Goal: Complete application form

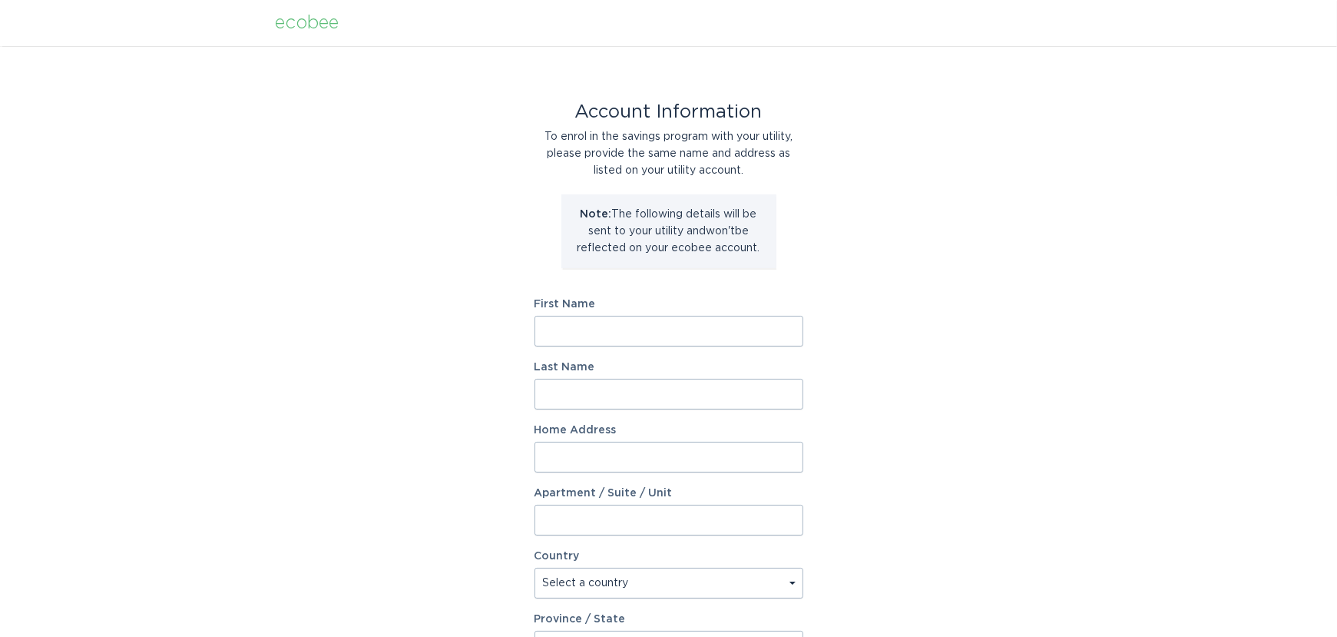
click at [654, 333] on input "First Name" at bounding box center [669, 331] width 269 height 31
type input "[PERSON_NAME]"
type input "Cregar"
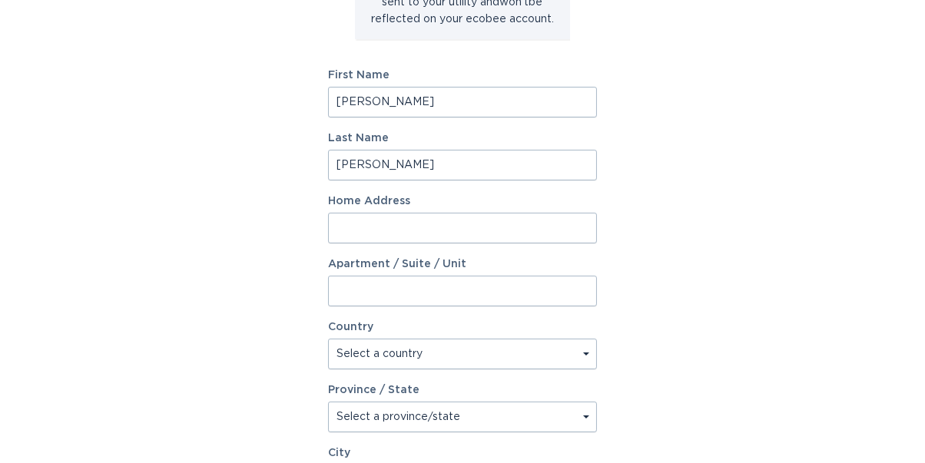
scroll to position [230, 0]
type input "5514 Avenue G"
type input "Unit B"
click at [521, 354] on select "Select a country Canada USA" at bounding box center [462, 353] width 269 height 31
select select "US"
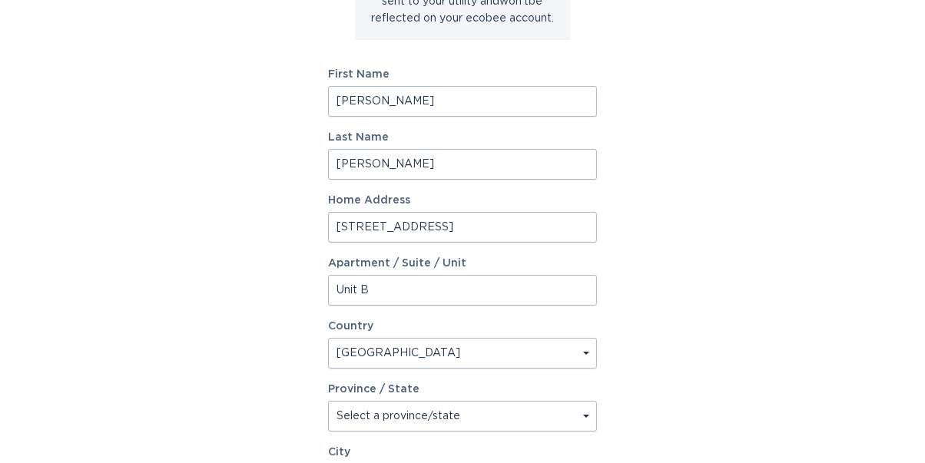
click at [328, 338] on select "Select a country Canada USA" at bounding box center [462, 353] width 269 height 31
click at [394, 414] on select "Select a province/state Alabama Alaska American Samoa Arizona Arkansas Californ…" at bounding box center [462, 416] width 269 height 31
select select "TX"
click at [328, 401] on select "Select a province/state Alabama Alaska American Samoa Arizona Arkansas Californ…" at bounding box center [462, 416] width 269 height 31
click at [681, 283] on div "Account Information To enrol in the savings program with your utility, please p…" at bounding box center [462, 240] width 925 height 849
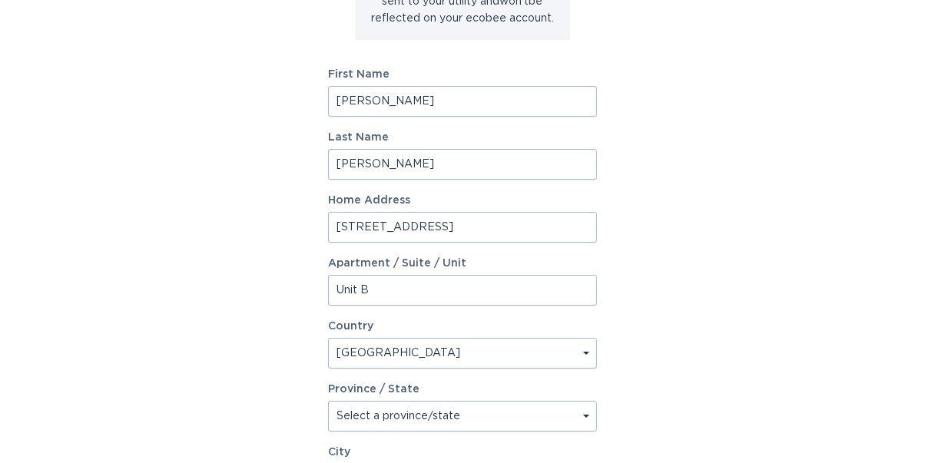
scroll to position [461, 0]
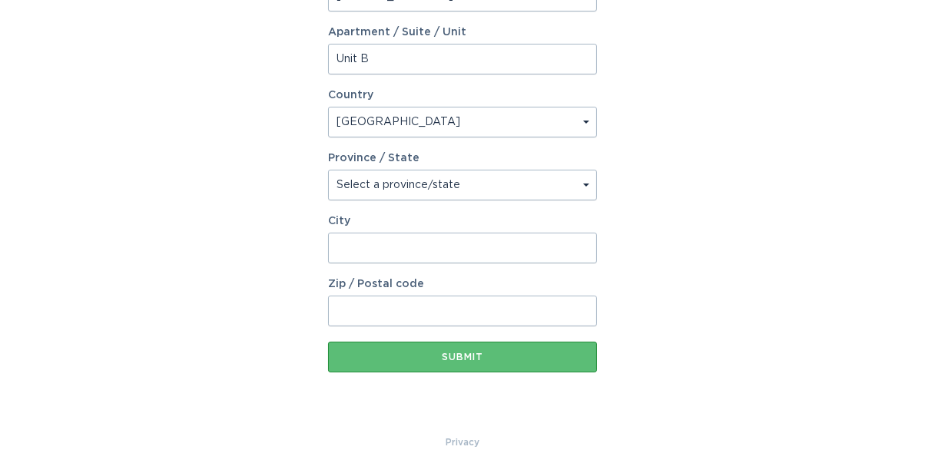
click at [373, 257] on input "City" at bounding box center [462, 248] width 269 height 31
type input "Austin"
click at [366, 316] on input "Zip / Postal code" at bounding box center [462, 311] width 269 height 31
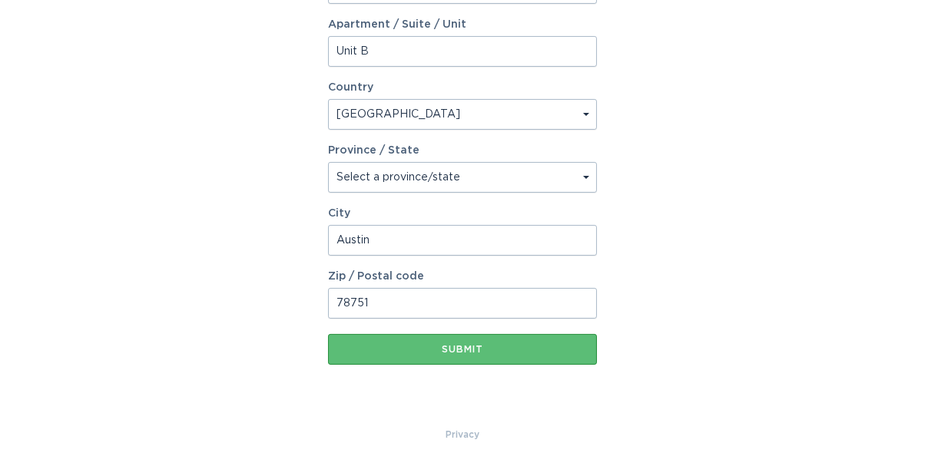
scroll to position [471, 0]
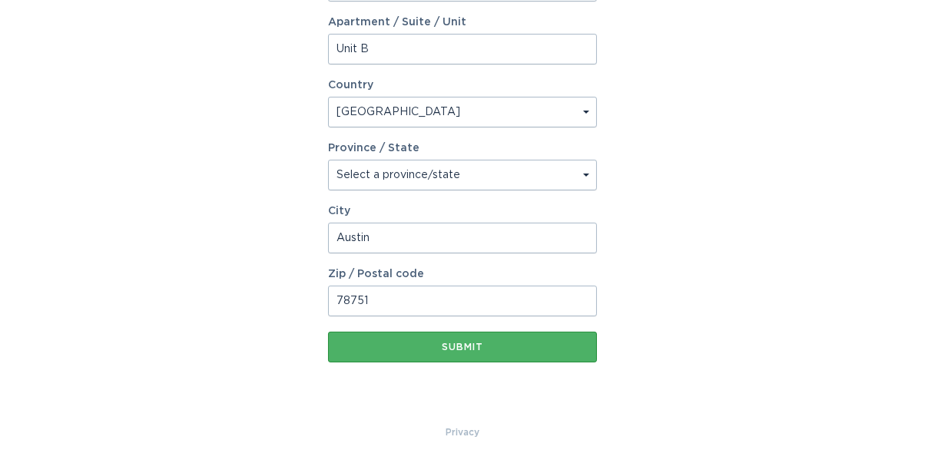
type input "78751"
click at [467, 353] on button "Submit" at bounding box center [462, 347] width 269 height 31
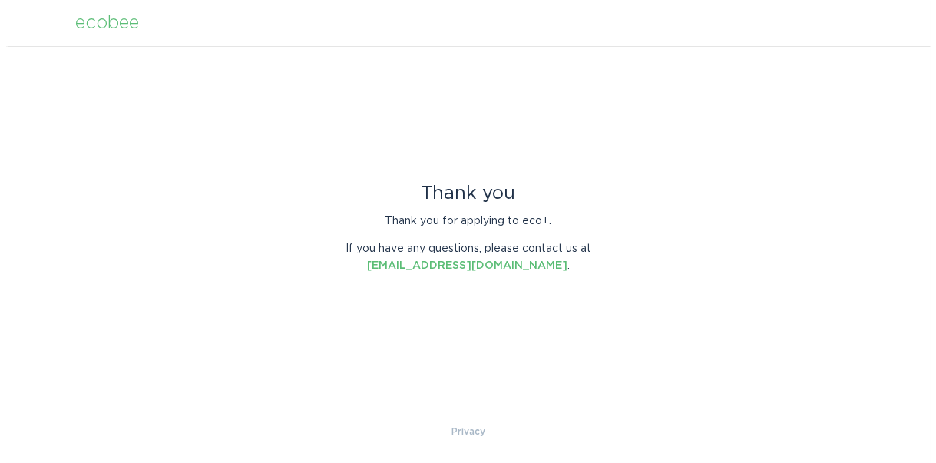
scroll to position [0, 0]
